Goal: Task Accomplishment & Management: Complete application form

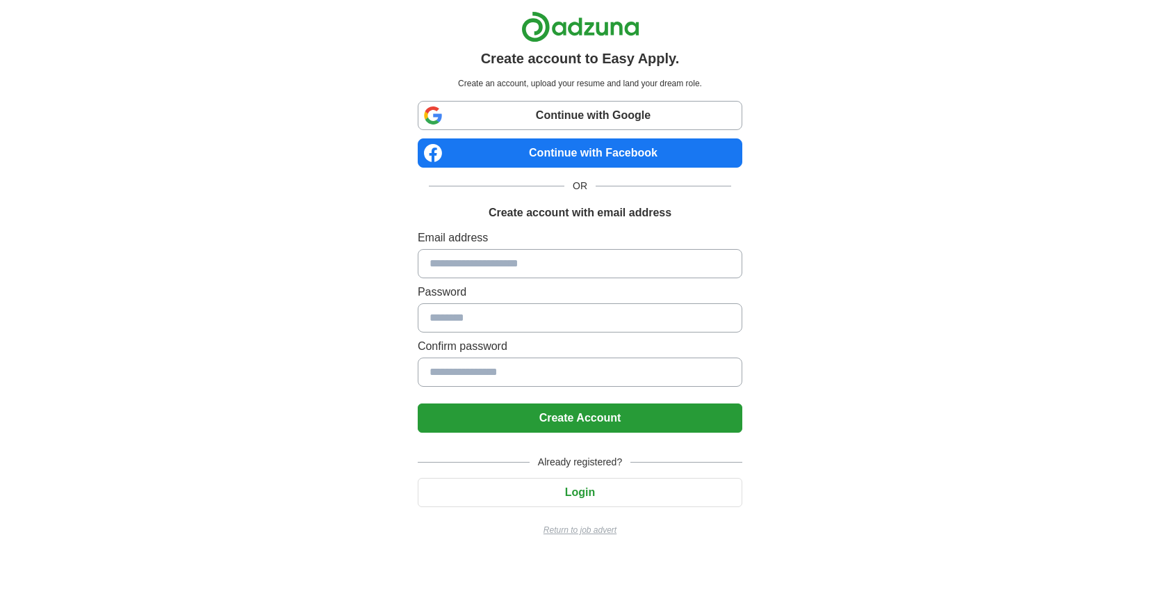
click at [595, 105] on link "Continue with Google" at bounding box center [580, 115] width 325 height 29
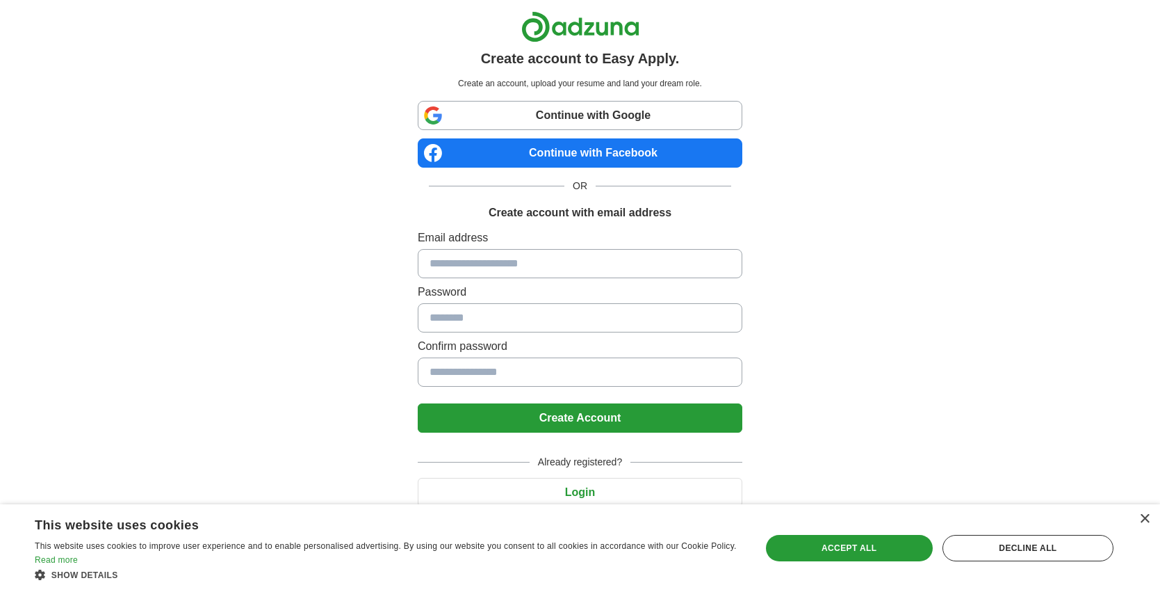
click at [606, 115] on link "Continue with Google" at bounding box center [580, 115] width 325 height 29
click at [851, 549] on div "Accept all" at bounding box center [849, 548] width 167 height 26
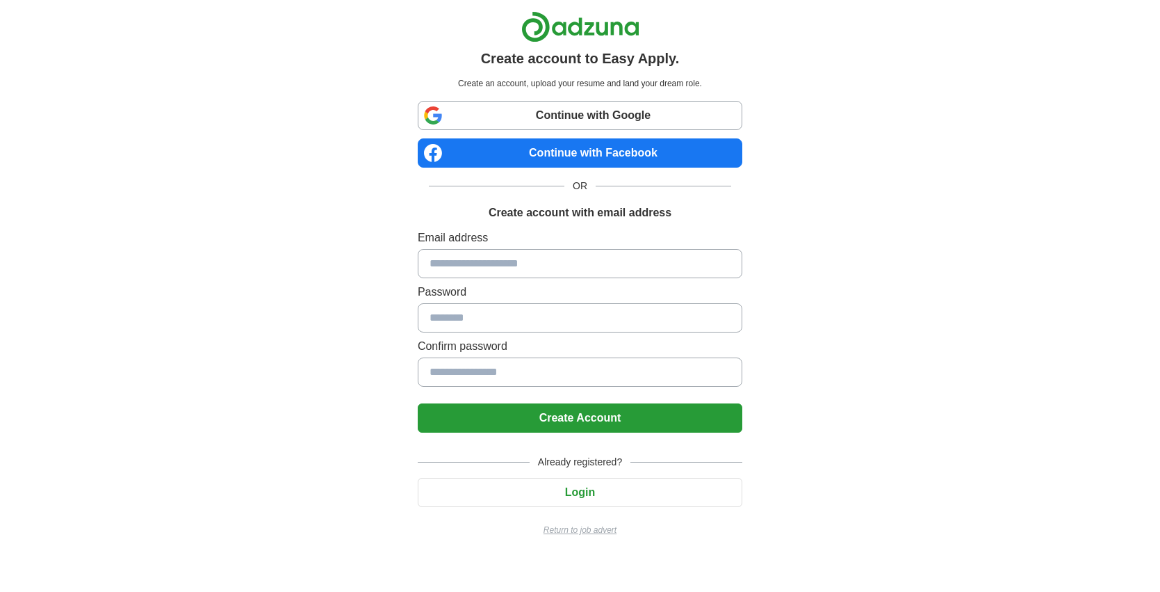
click at [582, 124] on link "Continue with Google" at bounding box center [580, 115] width 325 height 29
click at [589, 117] on link "Continue with Google" at bounding box center [580, 115] width 325 height 29
click at [552, 263] on input at bounding box center [580, 263] width 325 height 29
click at [589, 116] on link "Continue with Google" at bounding box center [580, 115] width 325 height 29
